Goal: Task Accomplishment & Management: Use online tool/utility

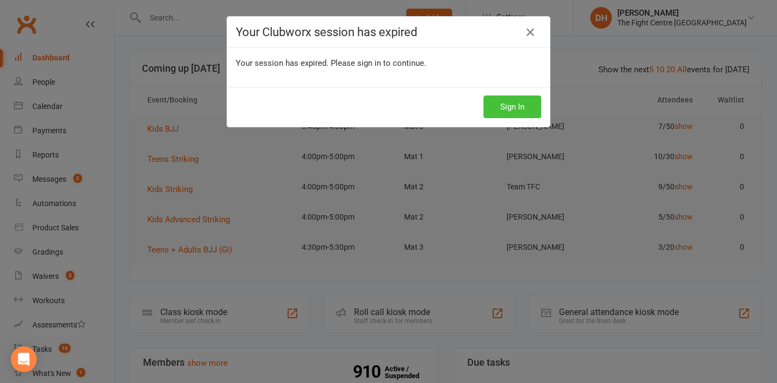
click at [492, 104] on button "Sign In" at bounding box center [513, 107] width 58 height 23
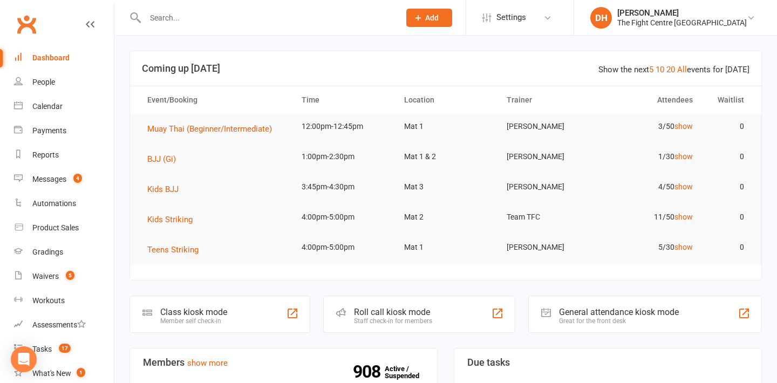
click at [398, 305] on div "Roll call kiosk mode Staff check-in for members" at bounding box center [419, 314] width 192 height 37
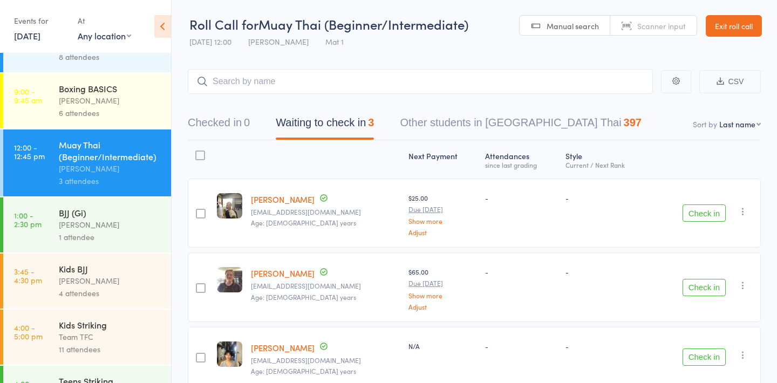
scroll to position [117, 0]
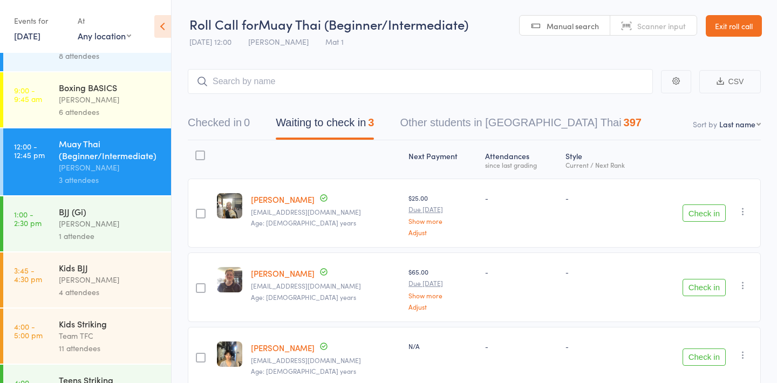
click at [39, 42] on div "Events for 17 Sep, 2025 17 Sep, 2025 September 2025 Sun Mon Tue Wed Thu Fri Sat…" at bounding box center [40, 28] width 53 height 32
click at [39, 40] on link "17 Sep, 2025" at bounding box center [27, 36] width 26 height 12
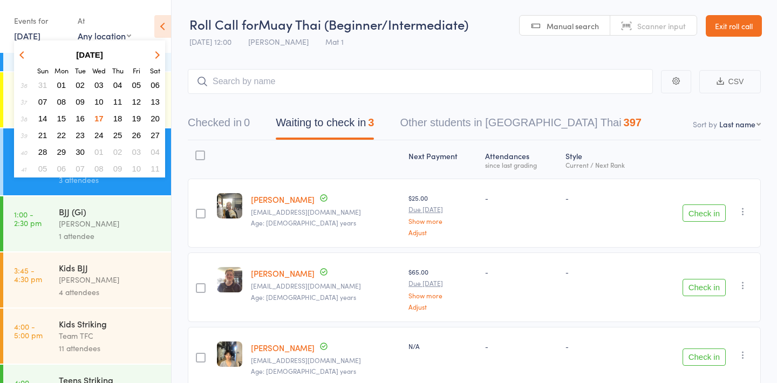
click at [79, 115] on span "16" at bounding box center [80, 118] width 9 height 9
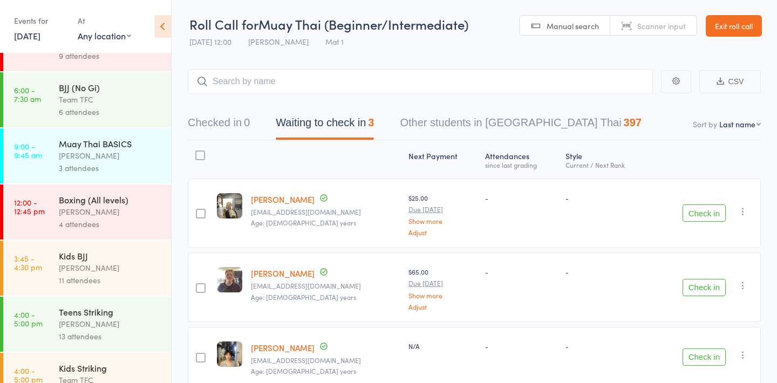
click at [48, 42] on div "Events for 16 Sep, 2025 D Sep, YYYY September 2025 Sun Mon Tue Wed Thu Fri Sat …" at bounding box center [40, 28] width 53 height 32
click at [40, 39] on link "16 Sep, 2025" at bounding box center [27, 36] width 26 height 12
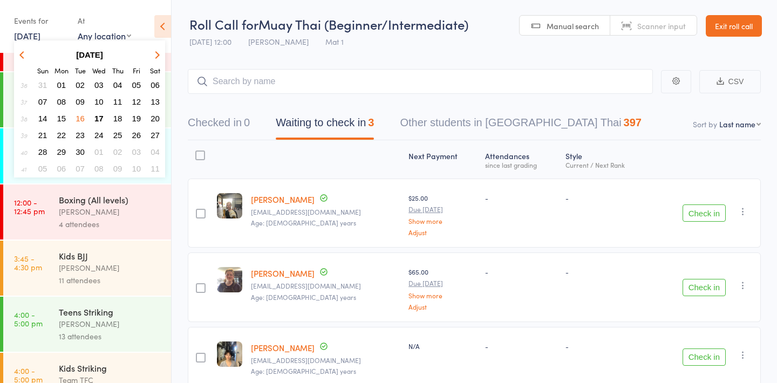
click at [62, 118] on span "15" at bounding box center [61, 118] width 9 height 9
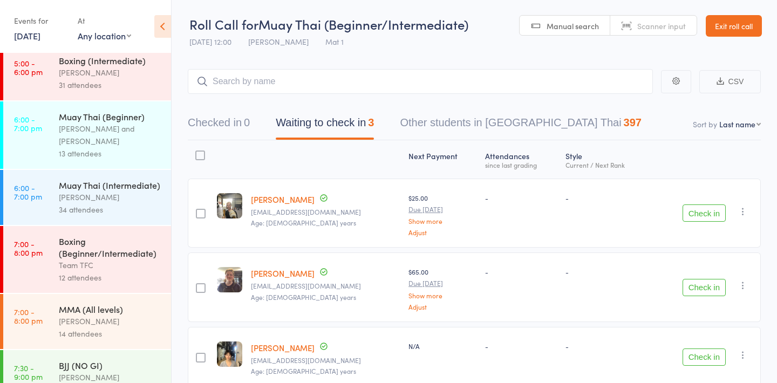
scroll to position [662, 0]
click at [91, 246] on div "Boxing (Beginner/Intermediate)" at bounding box center [110, 246] width 103 height 24
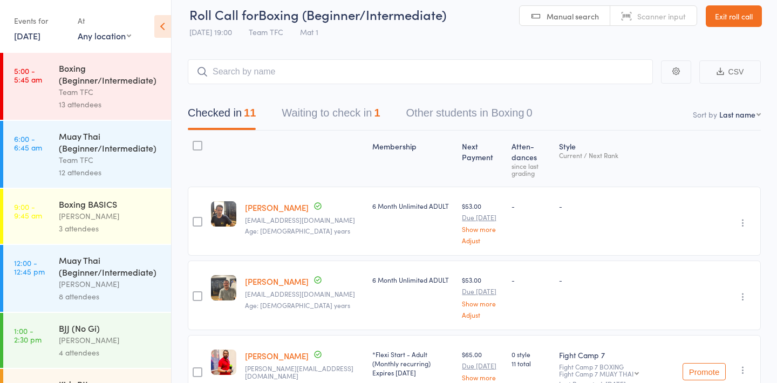
click at [88, 81] on div "Boxing (Beginner/Intermediate)" at bounding box center [110, 74] width 103 height 24
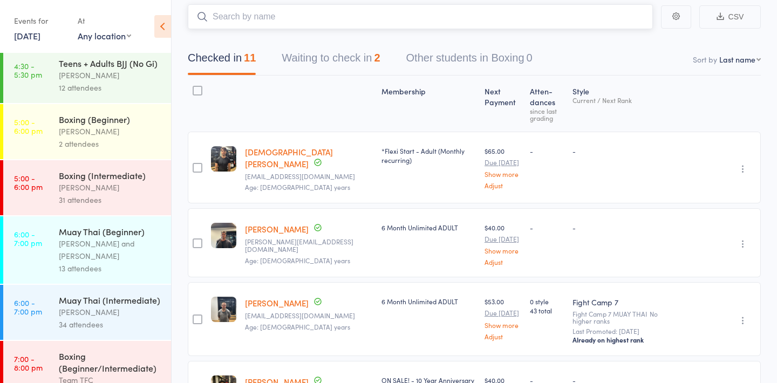
scroll to position [543, 0]
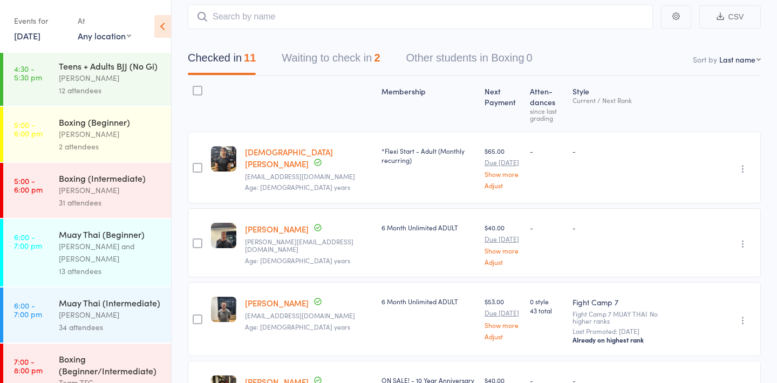
click at [106, 202] on div "31 attendees" at bounding box center [110, 202] width 103 height 12
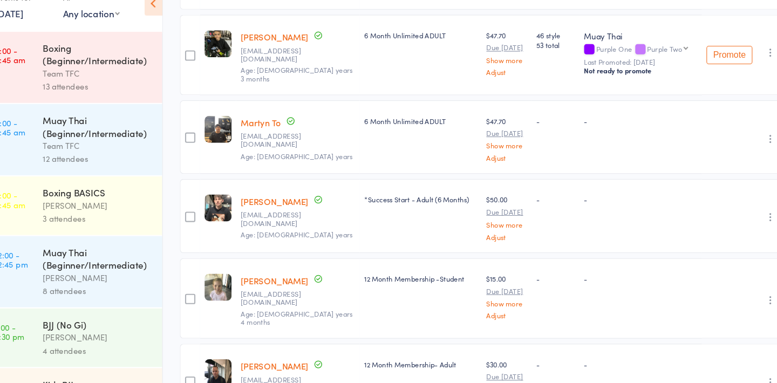
scroll to position [2167, 0]
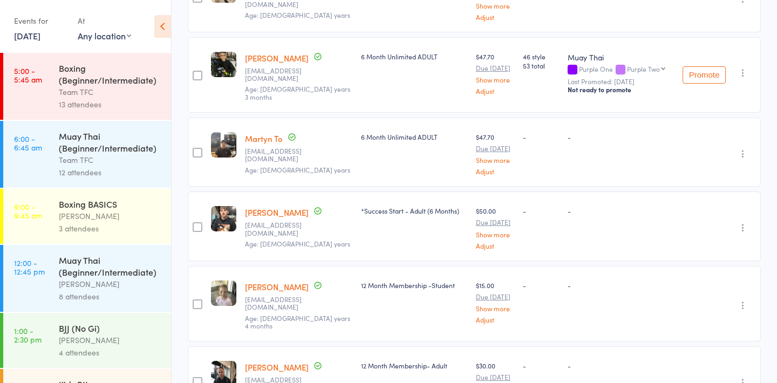
click at [31, 39] on link "15 Sep, 2025" at bounding box center [27, 36] width 26 height 12
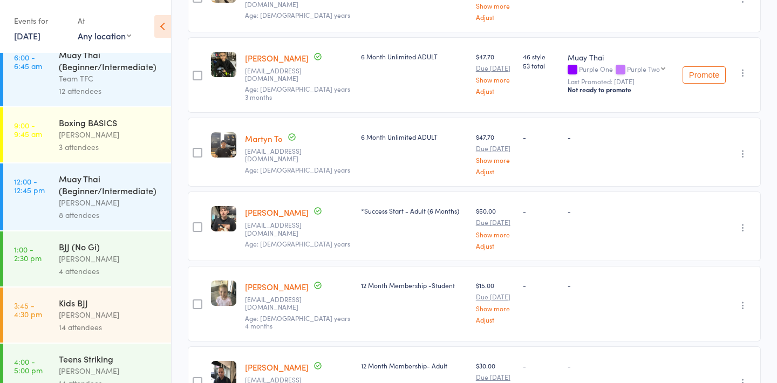
scroll to position [0, 0]
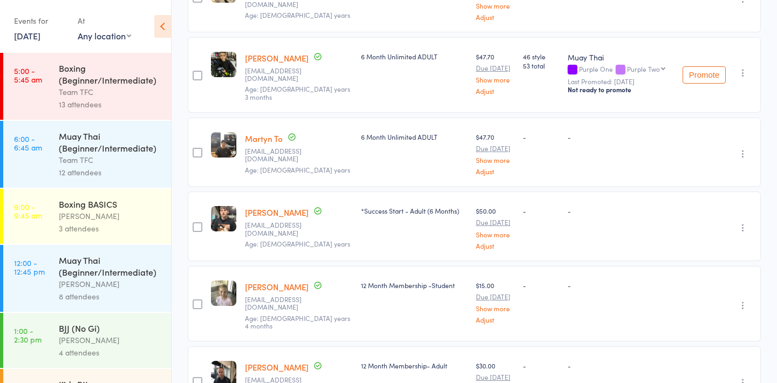
click at [26, 31] on link "15 Sep, 2025" at bounding box center [27, 36] width 26 height 12
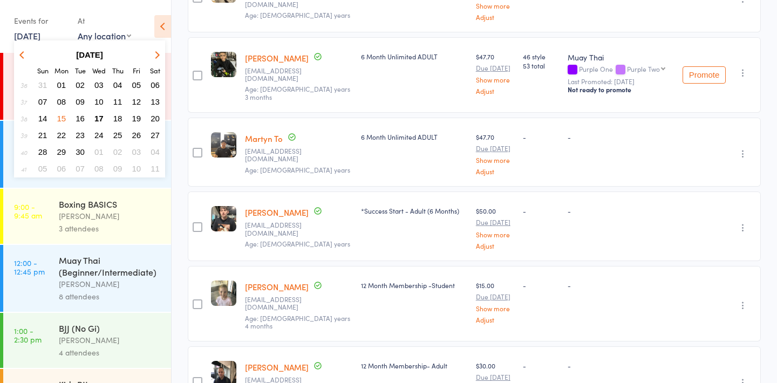
click at [80, 119] on span "16" at bounding box center [80, 118] width 9 height 9
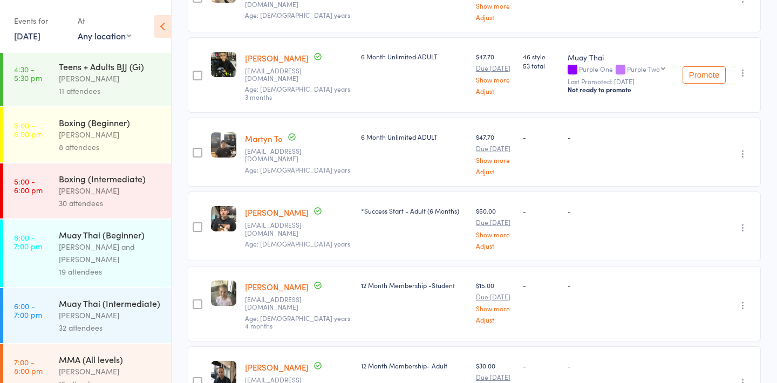
scroll to position [532, 0]
click at [106, 195] on div "Ben Johnston" at bounding box center [110, 190] width 103 height 12
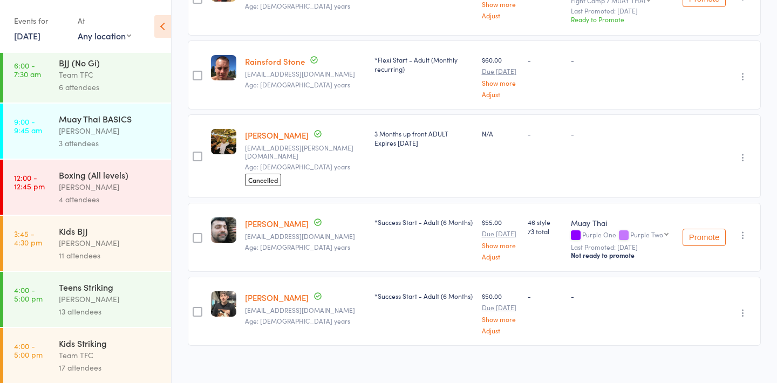
scroll to position [144, 0]
click at [31, 35] on link "16 Sep, 2025" at bounding box center [27, 36] width 26 height 12
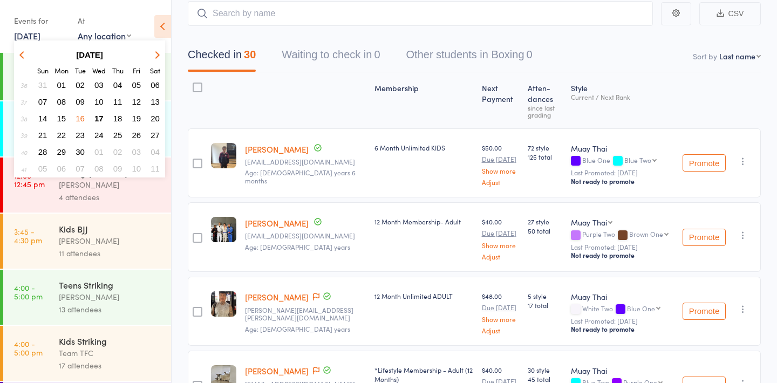
scroll to position [0, 0]
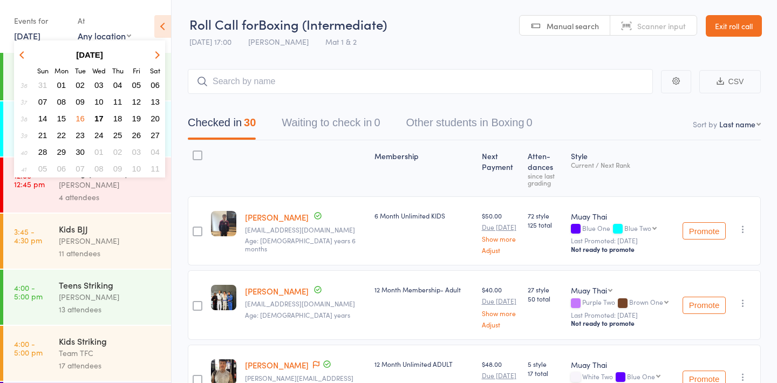
click at [750, 29] on link "Exit roll call" at bounding box center [734, 26] width 56 height 22
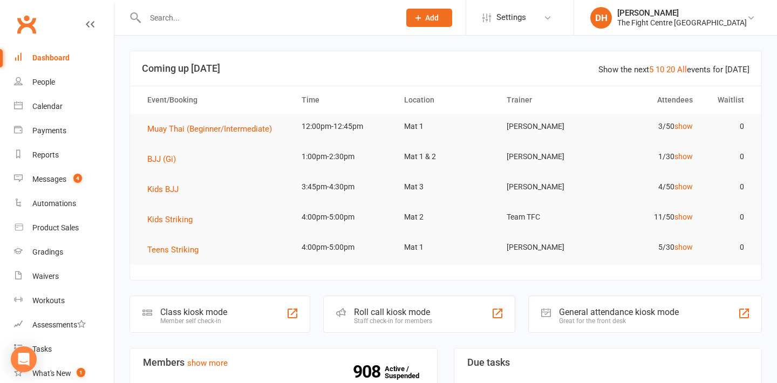
click at [204, 13] on input "text" at bounding box center [267, 17] width 250 height 15
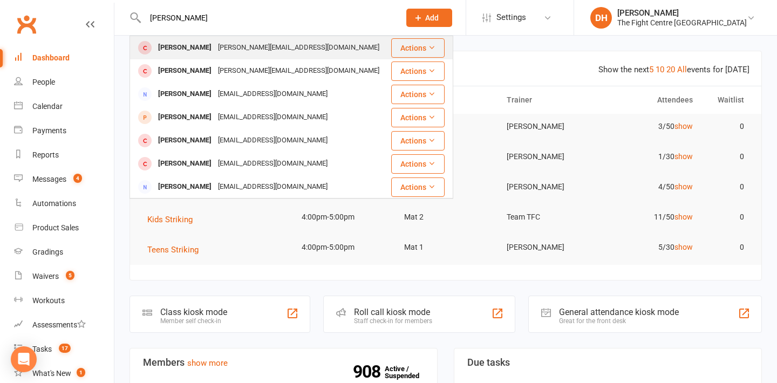
type input "amber raven"
click at [227, 55] on div "Jon@jonraven.net" at bounding box center [299, 48] width 168 height 16
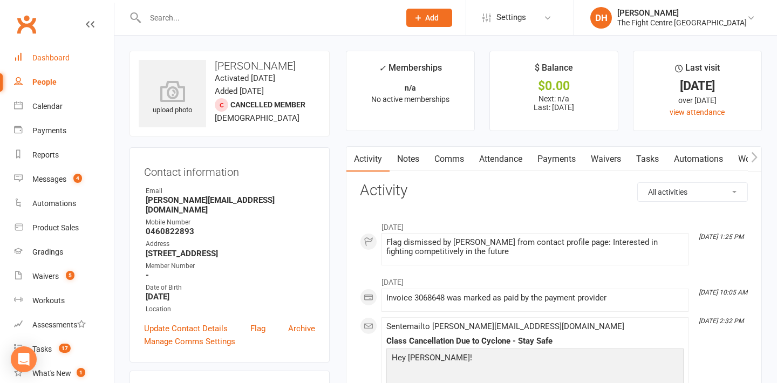
click at [72, 56] on link "Dashboard" at bounding box center [64, 58] width 100 height 24
